Goal: Check status: Check status

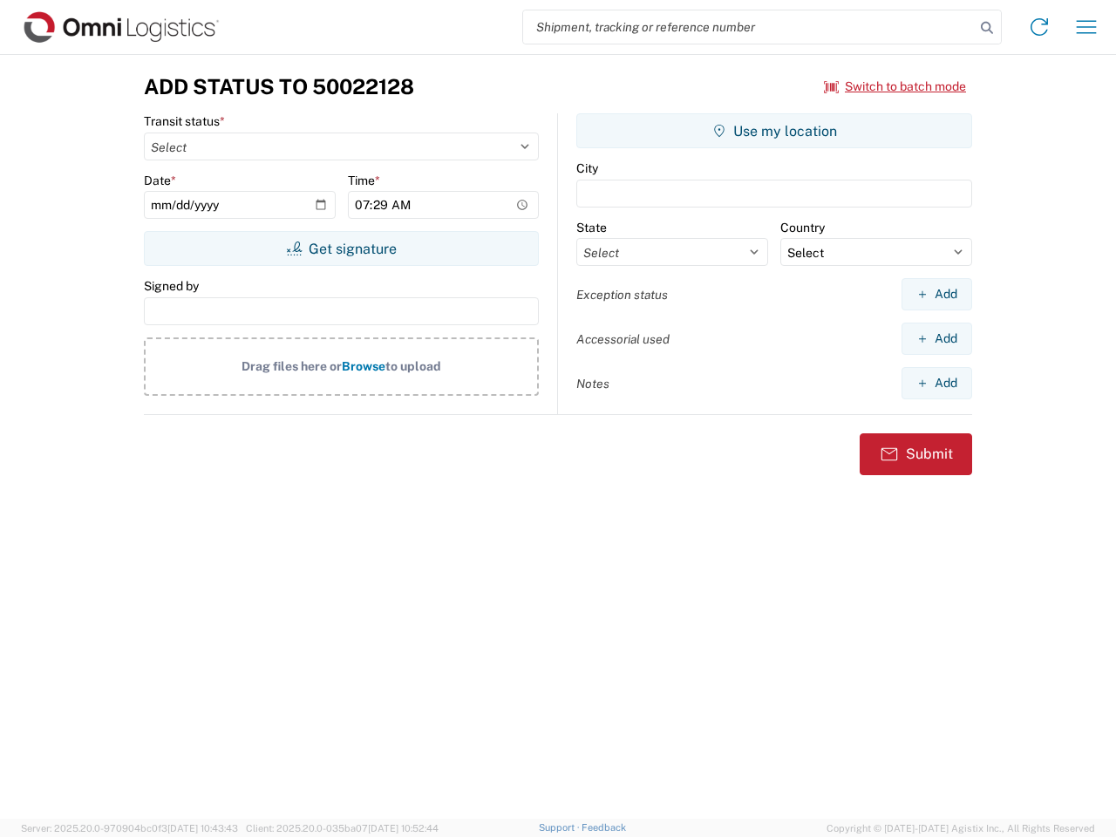
click at [749, 27] on input "search" at bounding box center [748, 26] width 451 height 33
click at [987, 28] on icon at bounding box center [986, 28] width 24 height 24
click at [1039, 27] on icon at bounding box center [1039, 27] width 28 height 28
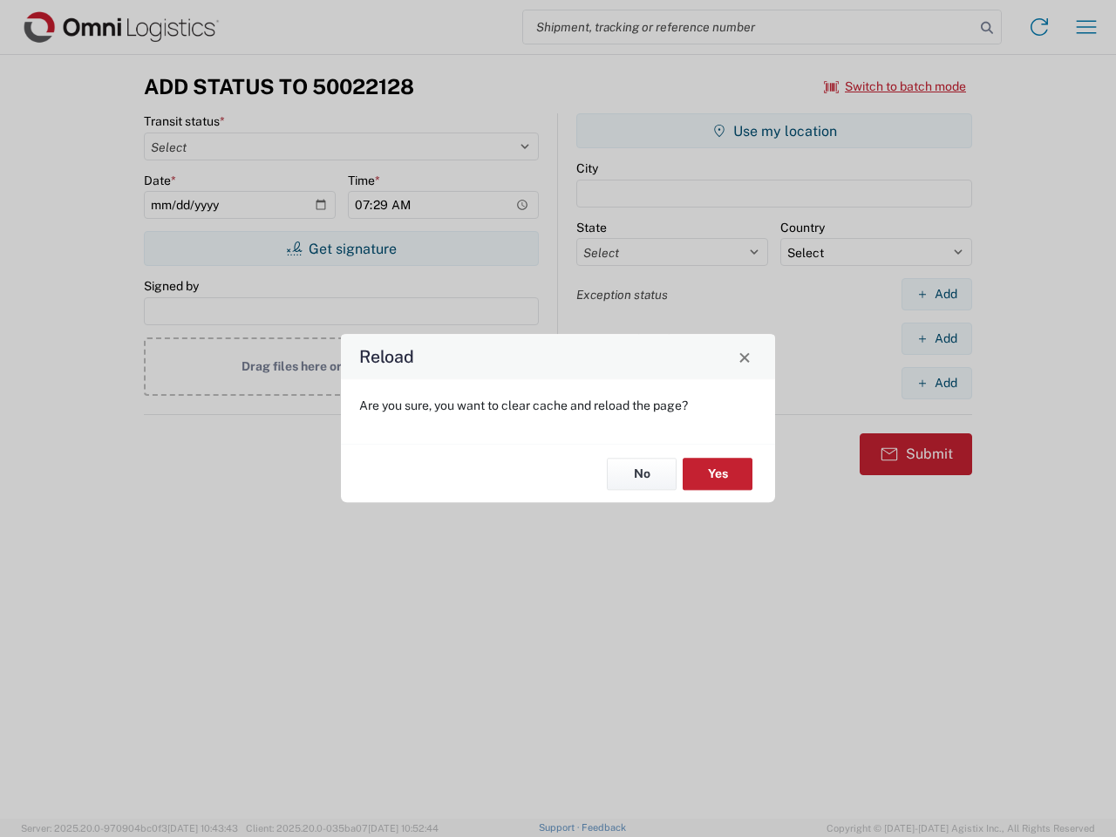
click at [1086, 27] on div "Reload Are you sure, you want to clear cache and reload the page? No Yes" at bounding box center [558, 418] width 1116 height 837
click at [895, 86] on div "Reload Are you sure, you want to clear cache and reload the page? No Yes" at bounding box center [558, 418] width 1116 height 837
click at [341, 248] on div "Reload Are you sure, you want to clear cache and reload the page? No Yes" at bounding box center [558, 418] width 1116 height 837
click at [774, 131] on div "Reload Are you sure, you want to clear cache and reload the page? No Yes" at bounding box center [558, 418] width 1116 height 837
click at [936, 294] on div "Reload Are you sure, you want to clear cache and reload the page? No Yes" at bounding box center [558, 418] width 1116 height 837
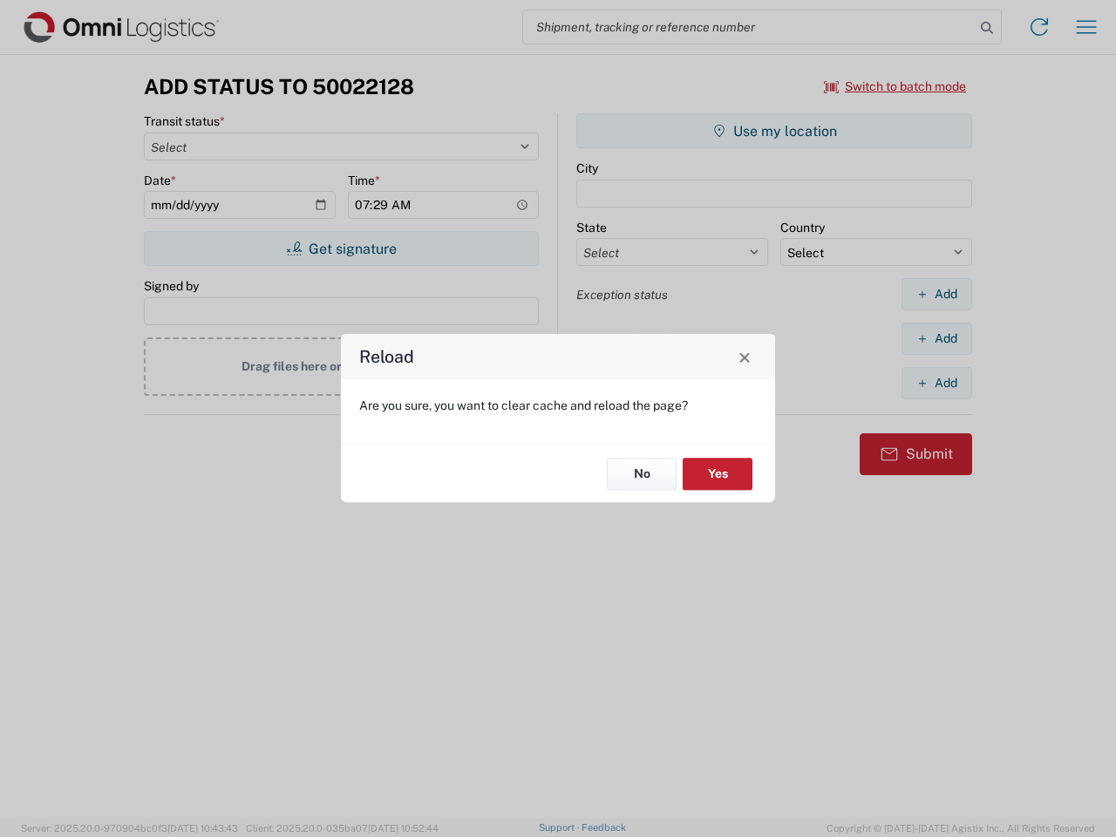
click at [936, 338] on div "Reload Are you sure, you want to clear cache and reload the page? No Yes" at bounding box center [558, 418] width 1116 height 837
click at [936, 383] on div "Reload Are you sure, you want to clear cache and reload the page? No Yes" at bounding box center [558, 418] width 1116 height 837
